Goal: Check status: Check status

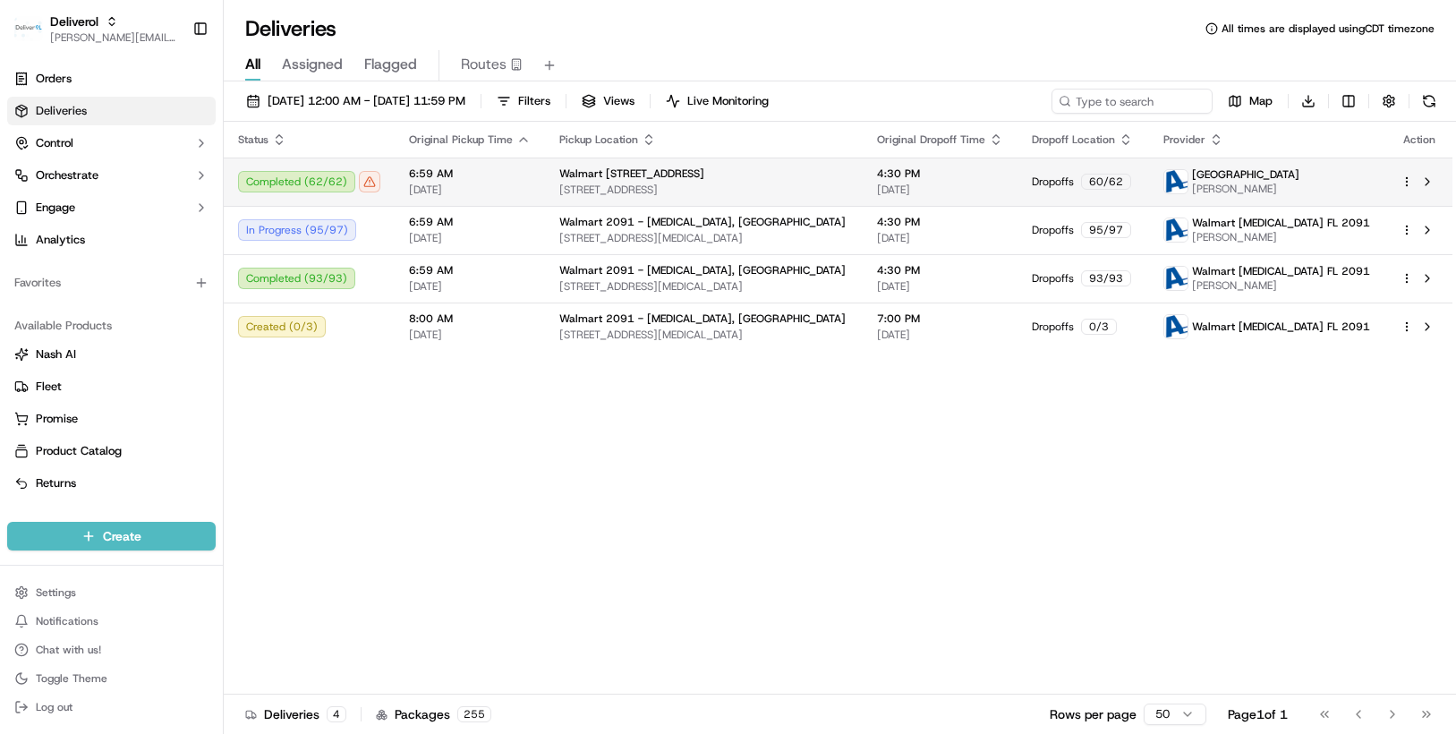
click at [1408, 181] on html "Deliverol [PERSON_NAME][EMAIL_ADDRESS][PERSON_NAME][DOMAIN_NAME] Toggle Sidebar…" at bounding box center [728, 367] width 1456 height 734
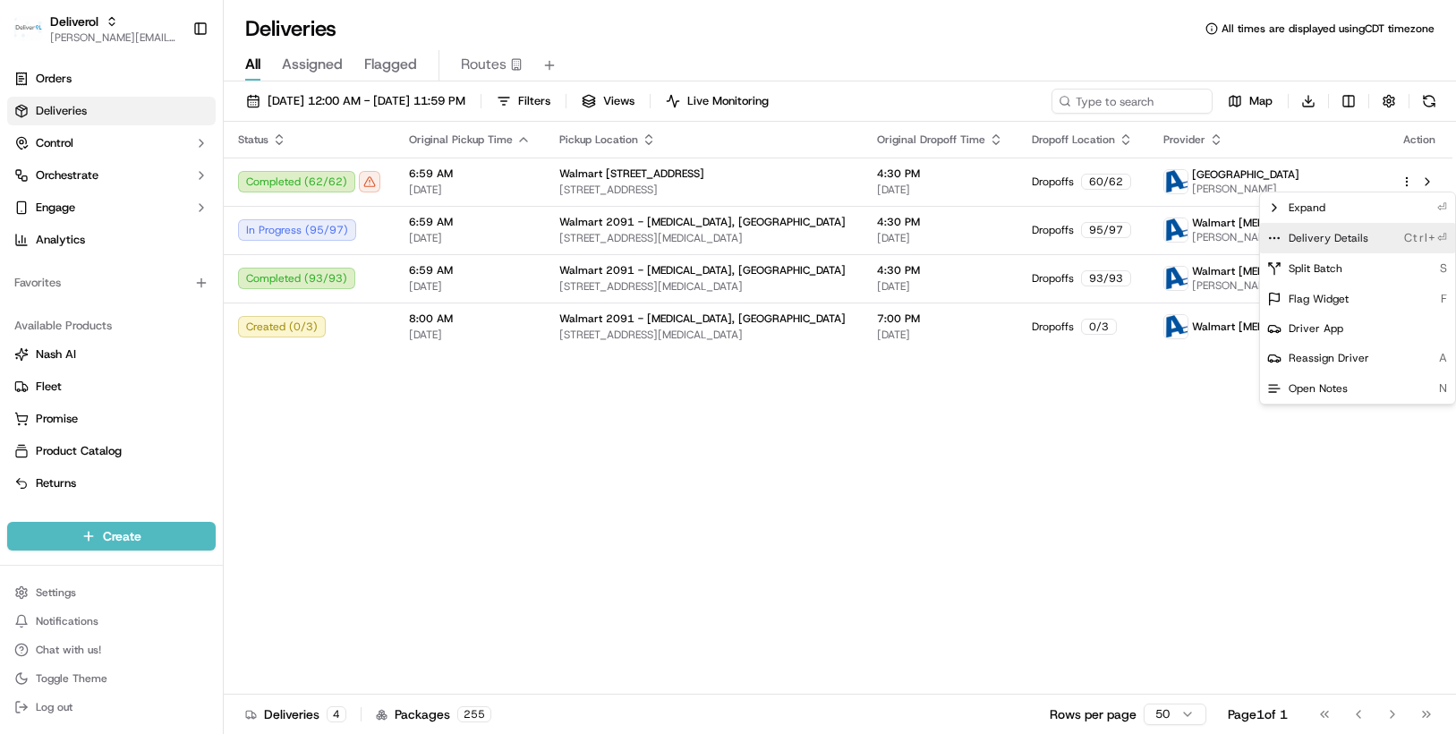
click at [1356, 232] on span "Delivery Details" at bounding box center [1328, 238] width 80 height 14
